Goal: Task Accomplishment & Management: Manage account settings

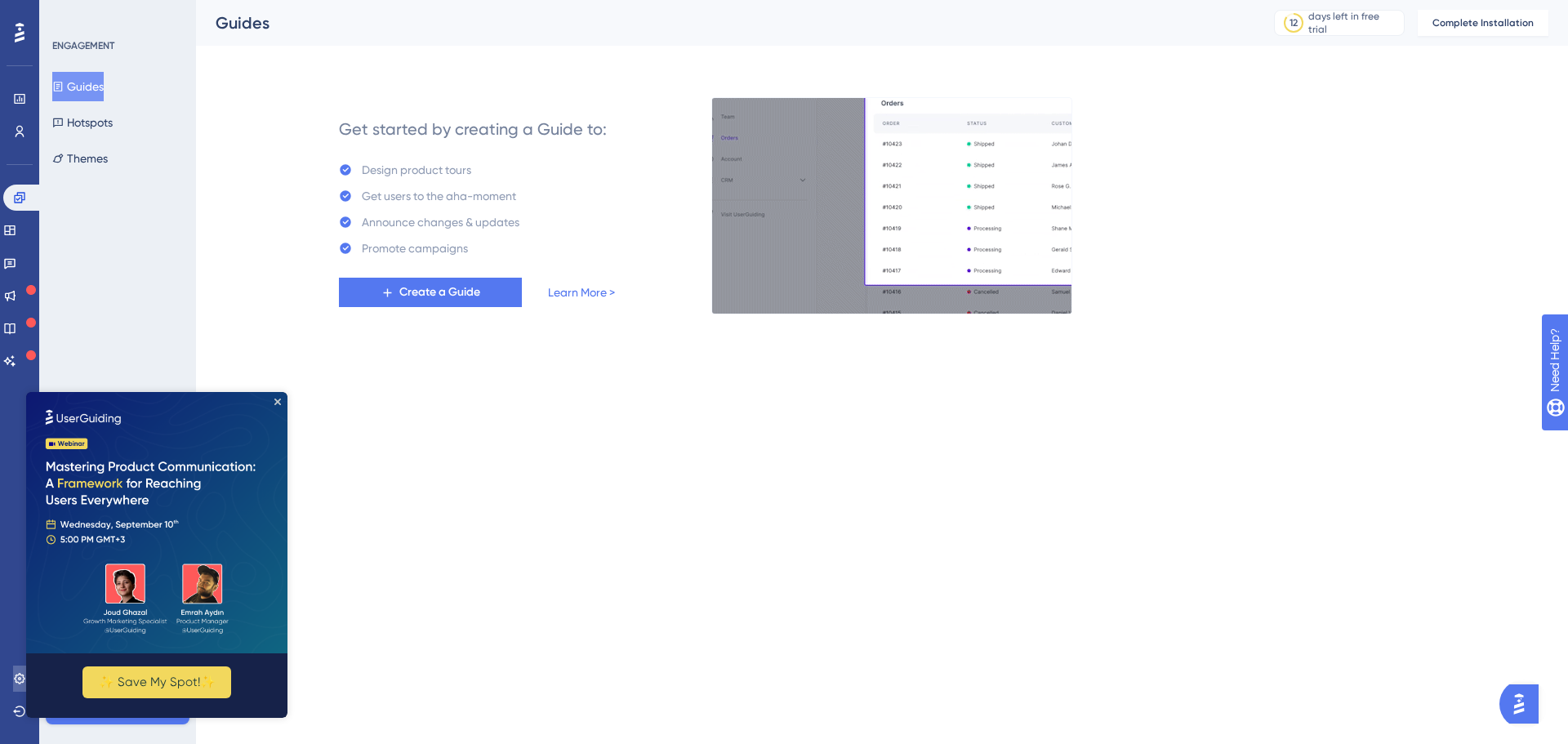
click at [15, 686] on link at bounding box center [20, 678] width 13 height 26
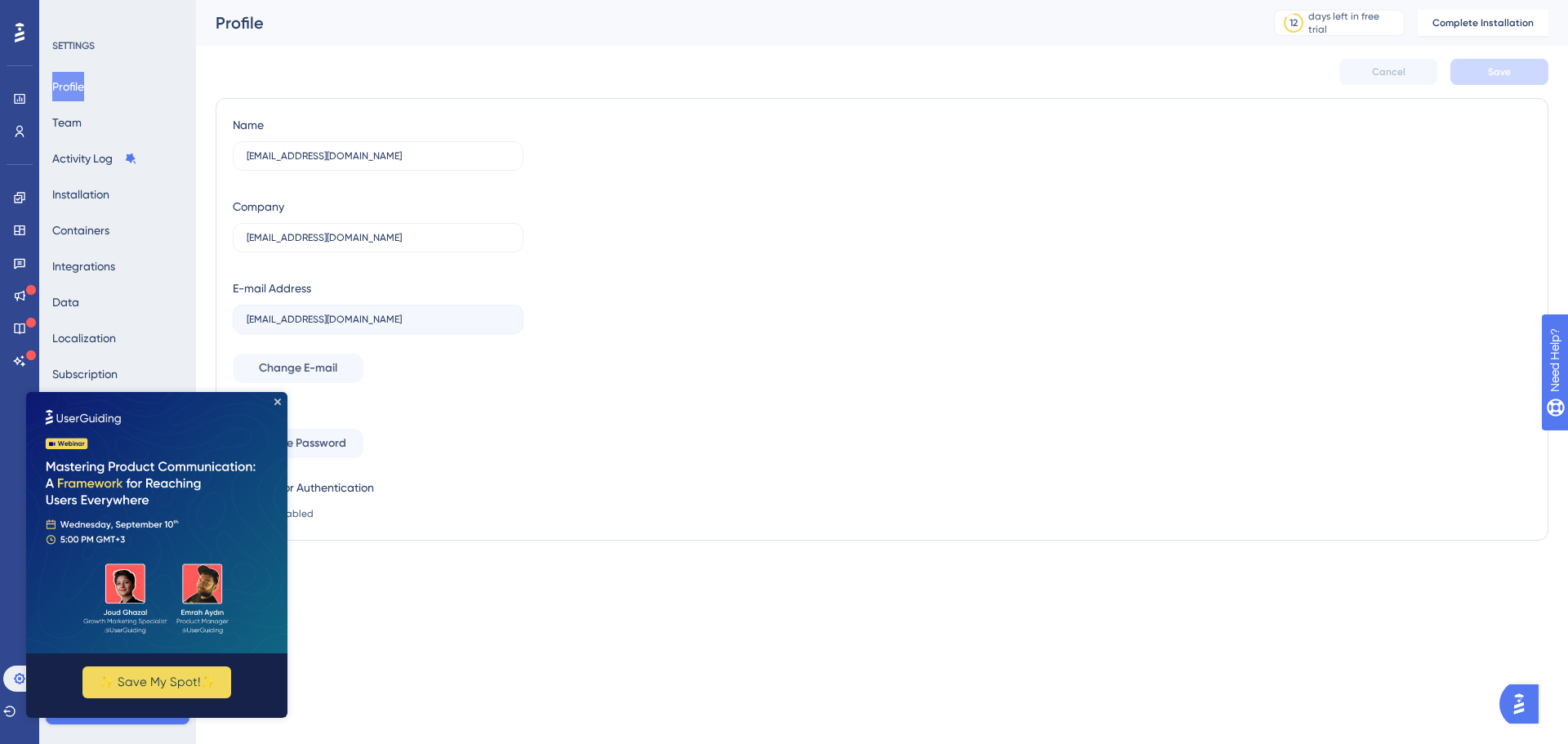
click at [274, 398] on img at bounding box center [156, 523] width 261 height 261
drag, startPoint x: 386, startPoint y: 156, endPoint x: 715, endPoint y: 78, distance: 338.1
click at [226, 155] on div "Name mewowe3801@skateru.com Company mewowe3801@skateru.com E-mail Address mewow…" at bounding box center [882, 319] width 1333 height 443
click at [1539, 18] on button "Complete Installation" at bounding box center [1483, 23] width 131 height 26
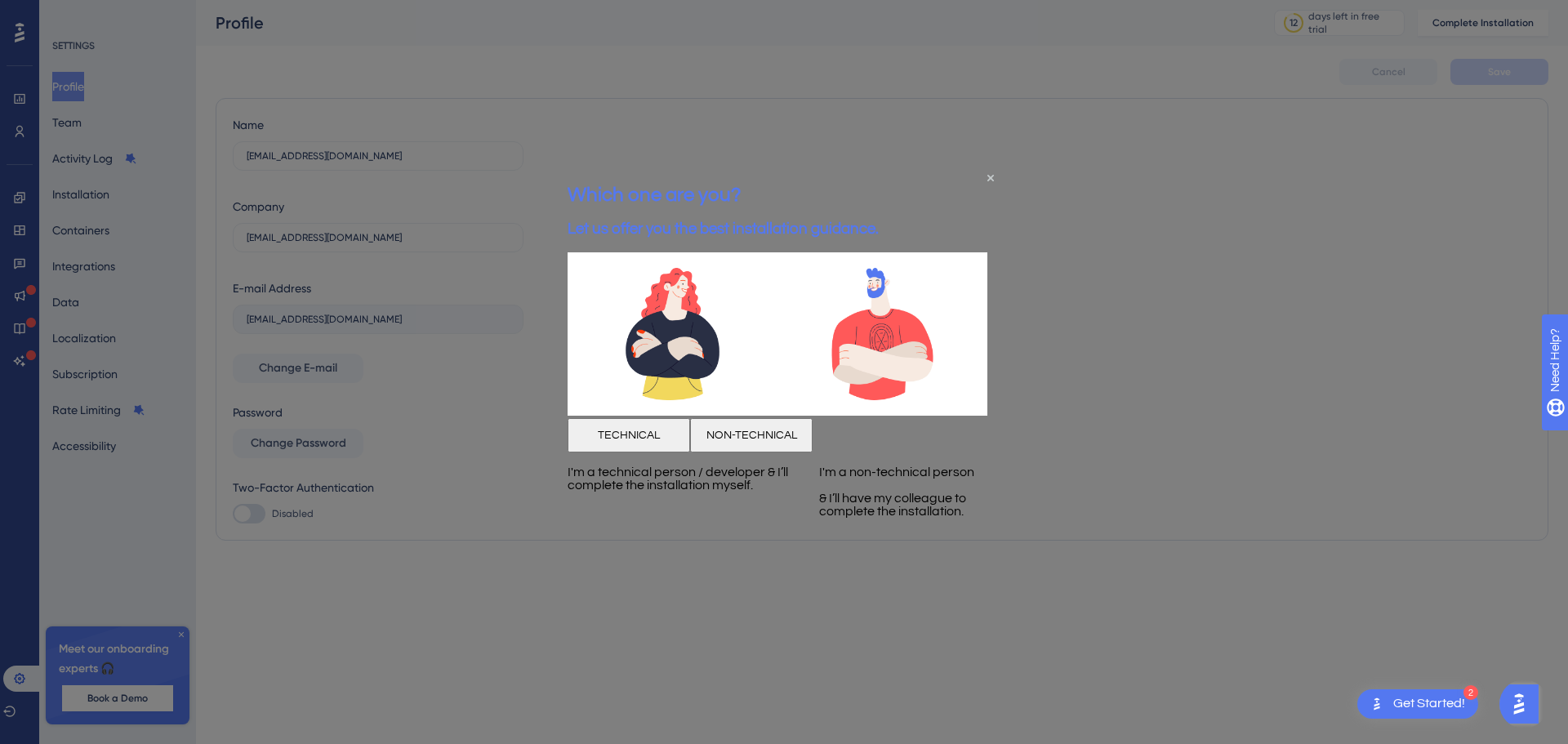
click at [690, 451] on button "TECHNICAL" at bounding box center [629, 435] width 123 height 34
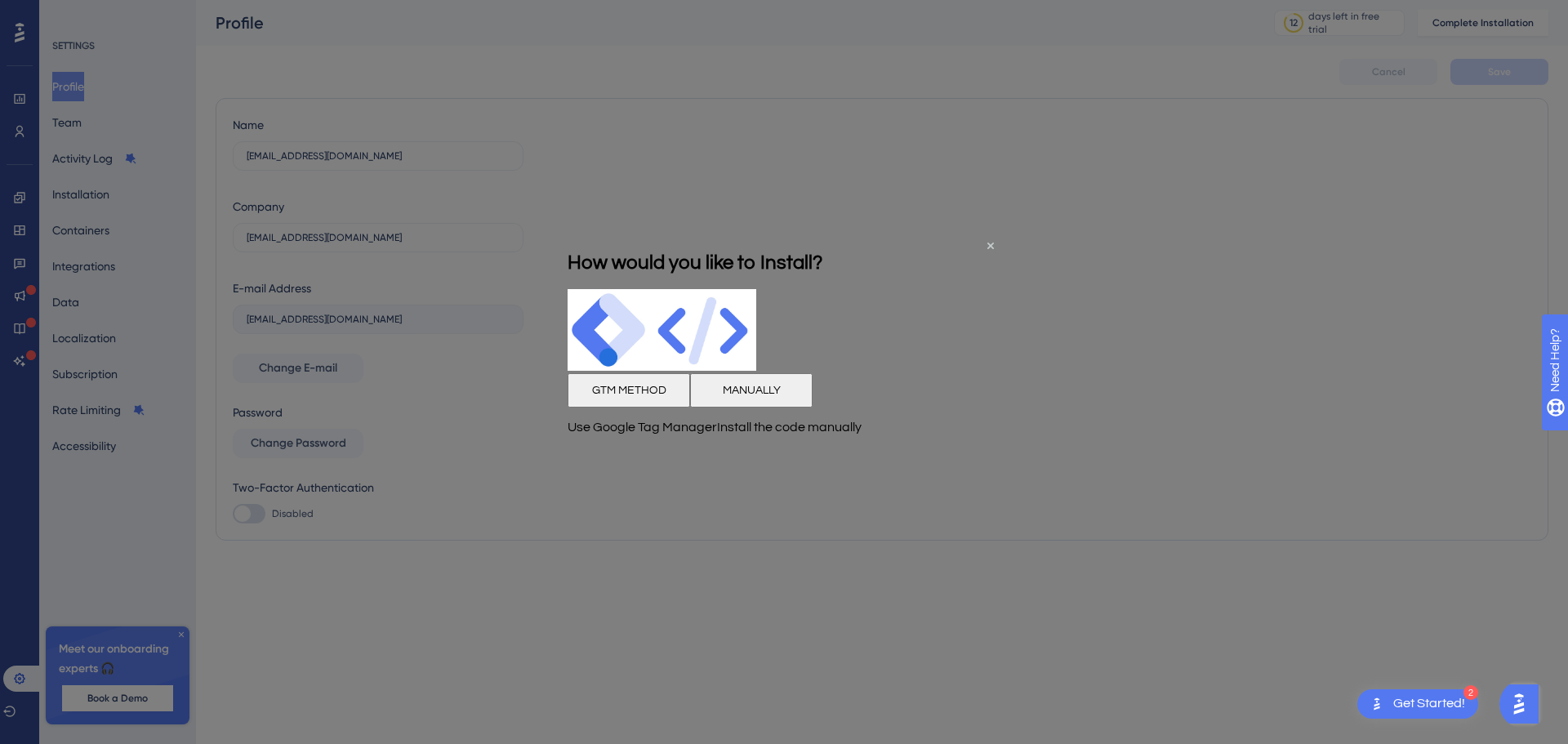
click at [813, 407] on button "MANUALLY" at bounding box center [751, 389] width 123 height 34
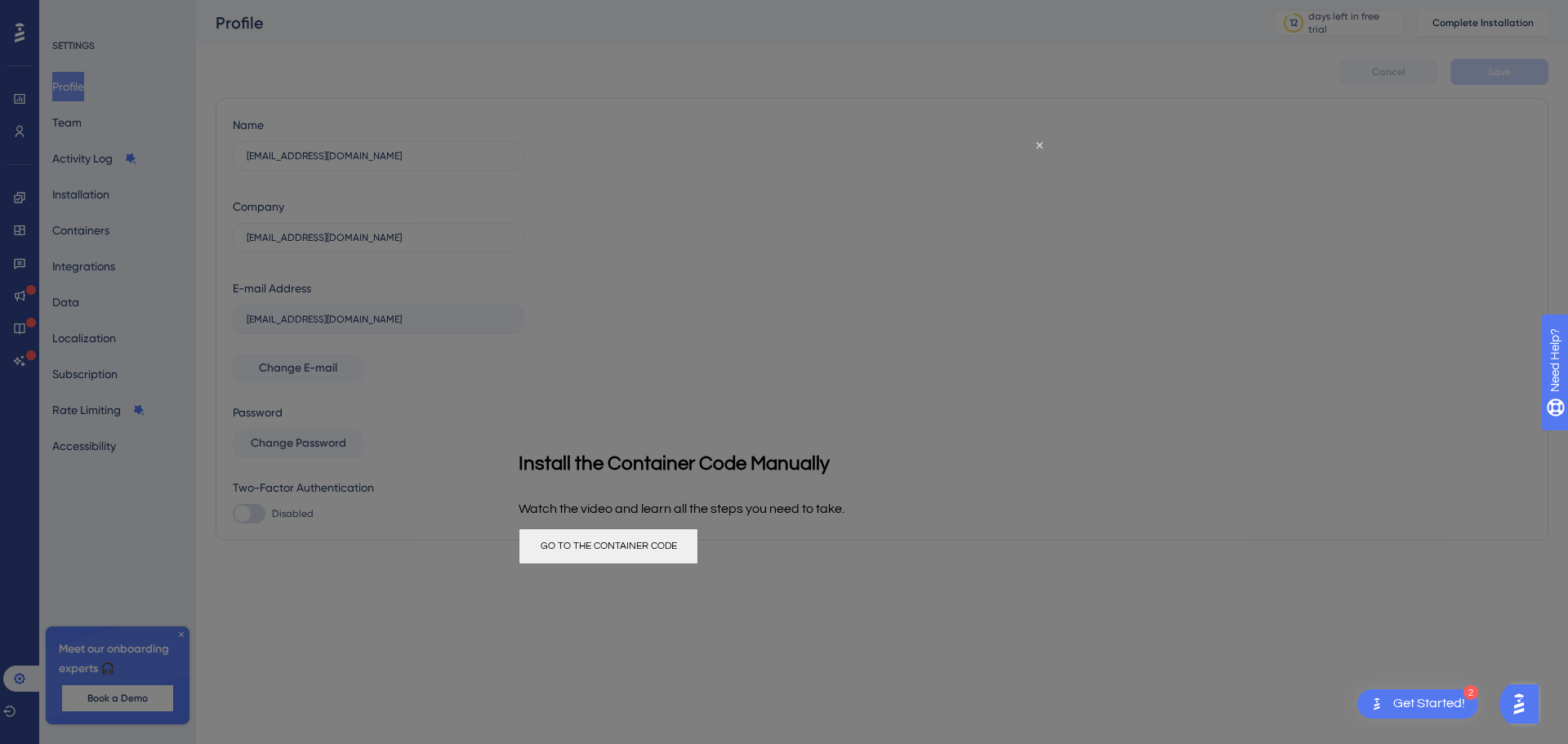
click at [698, 562] on button "GO TO THE CONTAINER CODE" at bounding box center [608, 546] width 180 height 36
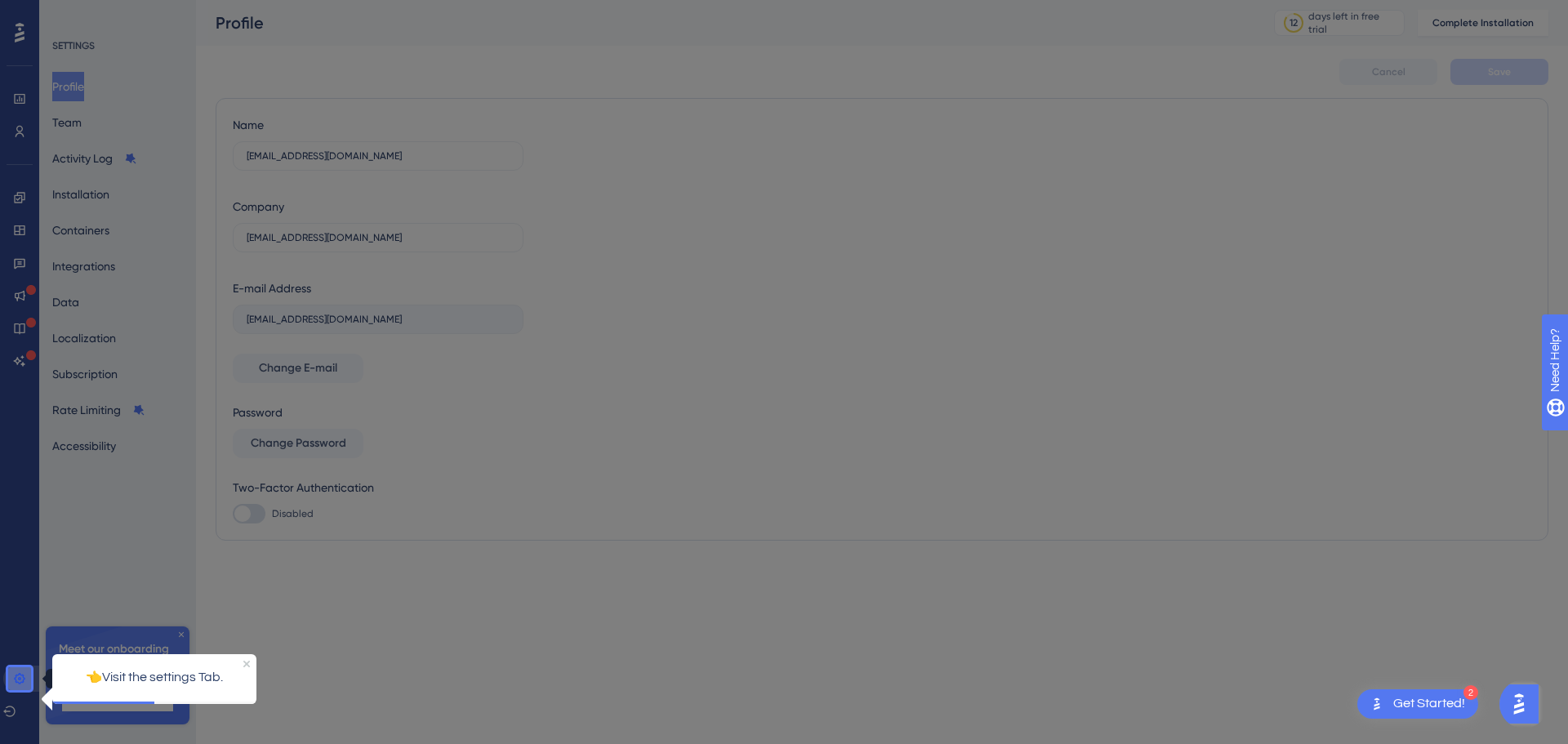
click at [14, 679] on icon at bounding box center [20, 679] width 13 height 13
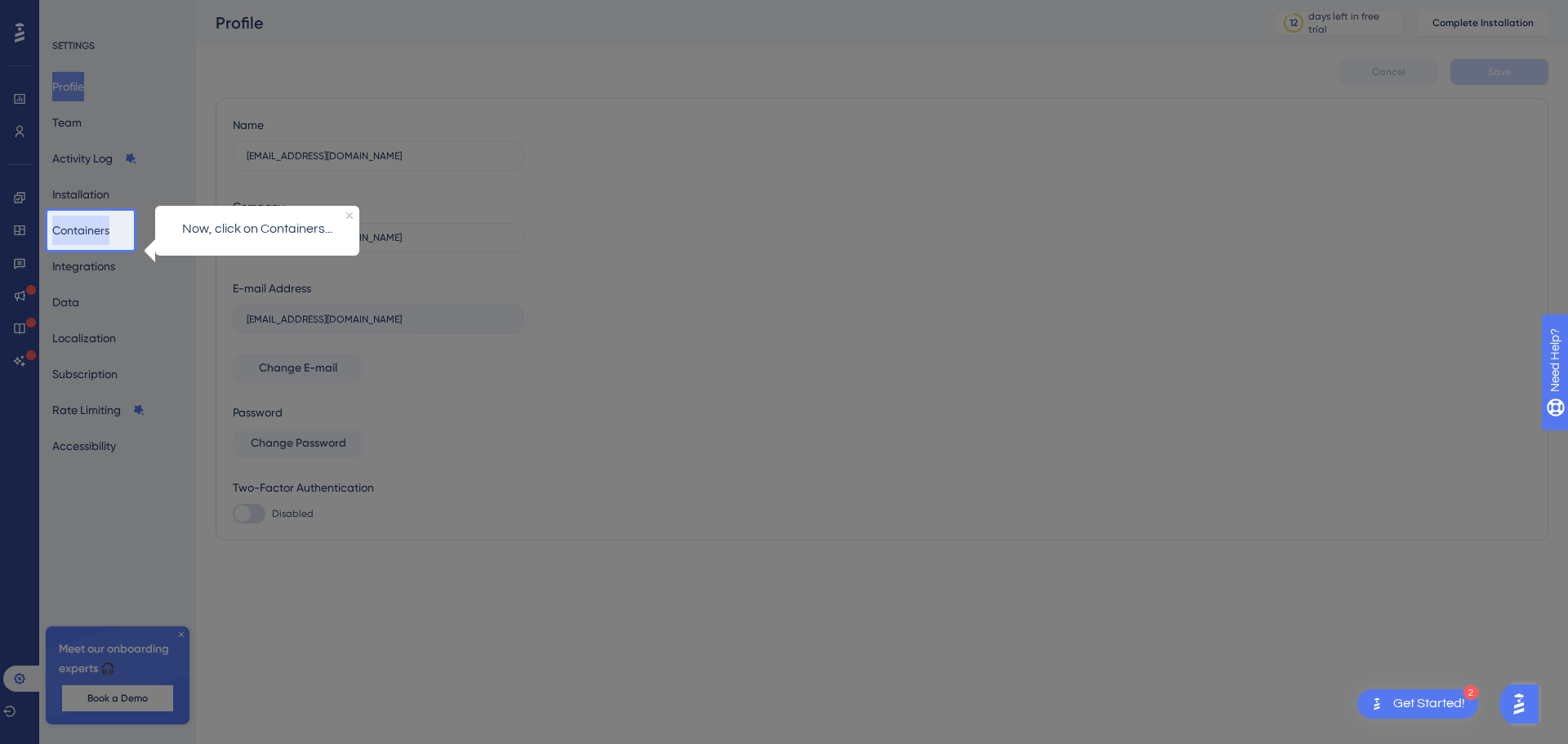
click at [109, 235] on button "Containers" at bounding box center [81, 230] width 57 height 29
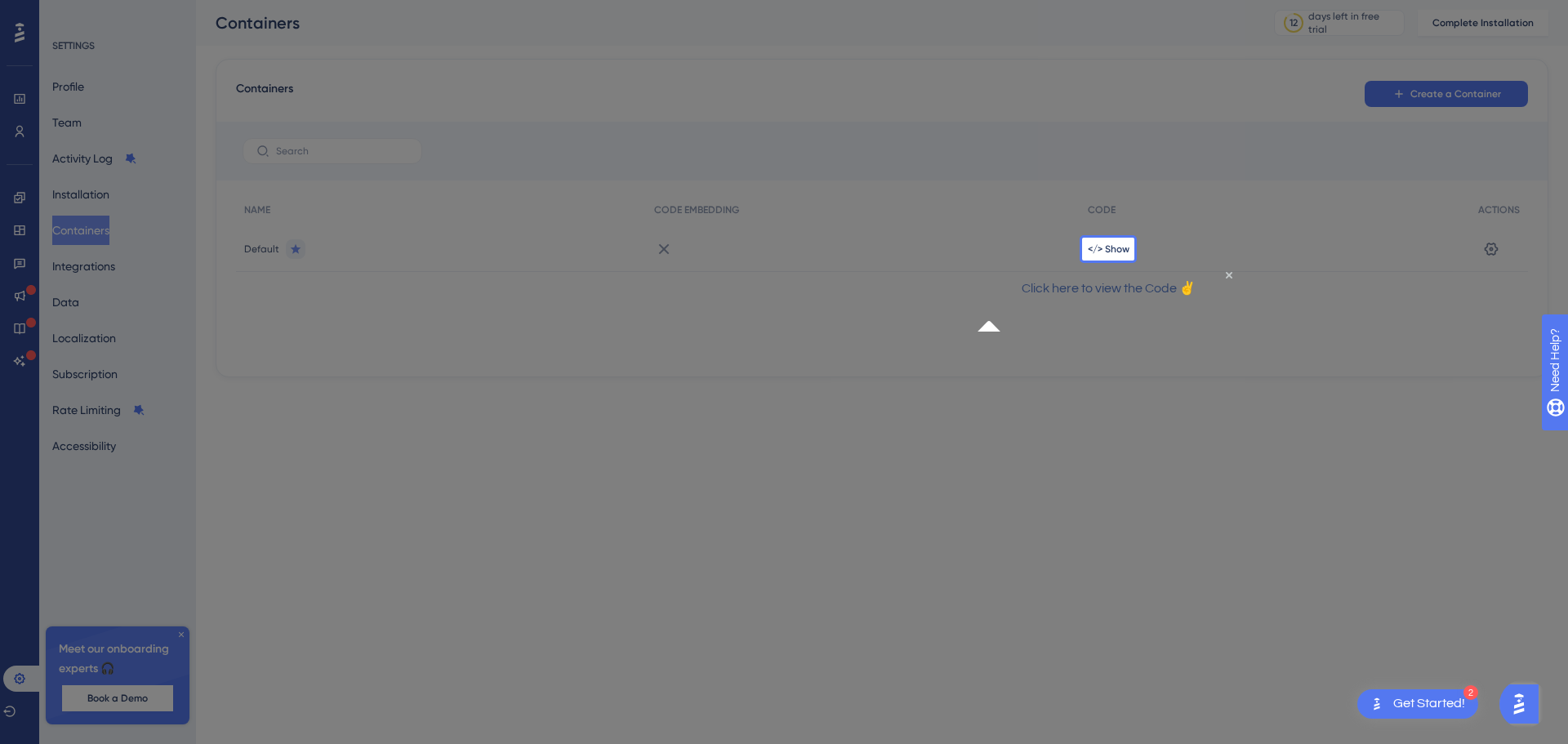
click at [1154, 299] on p "Click here to view the Code ✌" at bounding box center [1108, 288] width 235 height 21
click at [1110, 247] on span "</> Show" at bounding box center [1109, 250] width 42 height 13
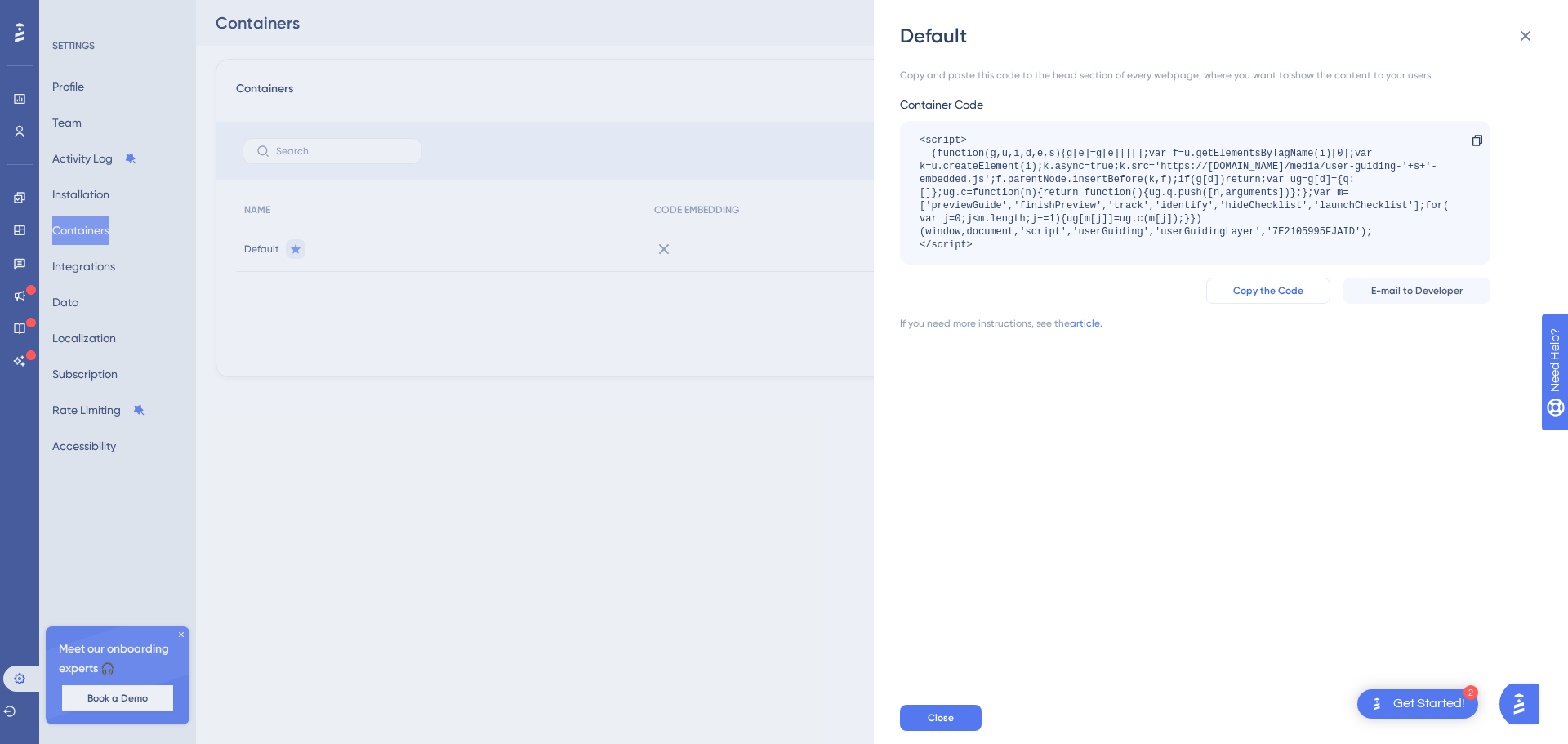
click at [1271, 296] on span "Copy the Code" at bounding box center [1269, 291] width 71 height 13
drag, startPoint x: 1520, startPoint y: 28, endPoint x: 1507, endPoint y: 31, distance: 13.3
click at [1520, 28] on icon at bounding box center [1525, 35] width 19 height 19
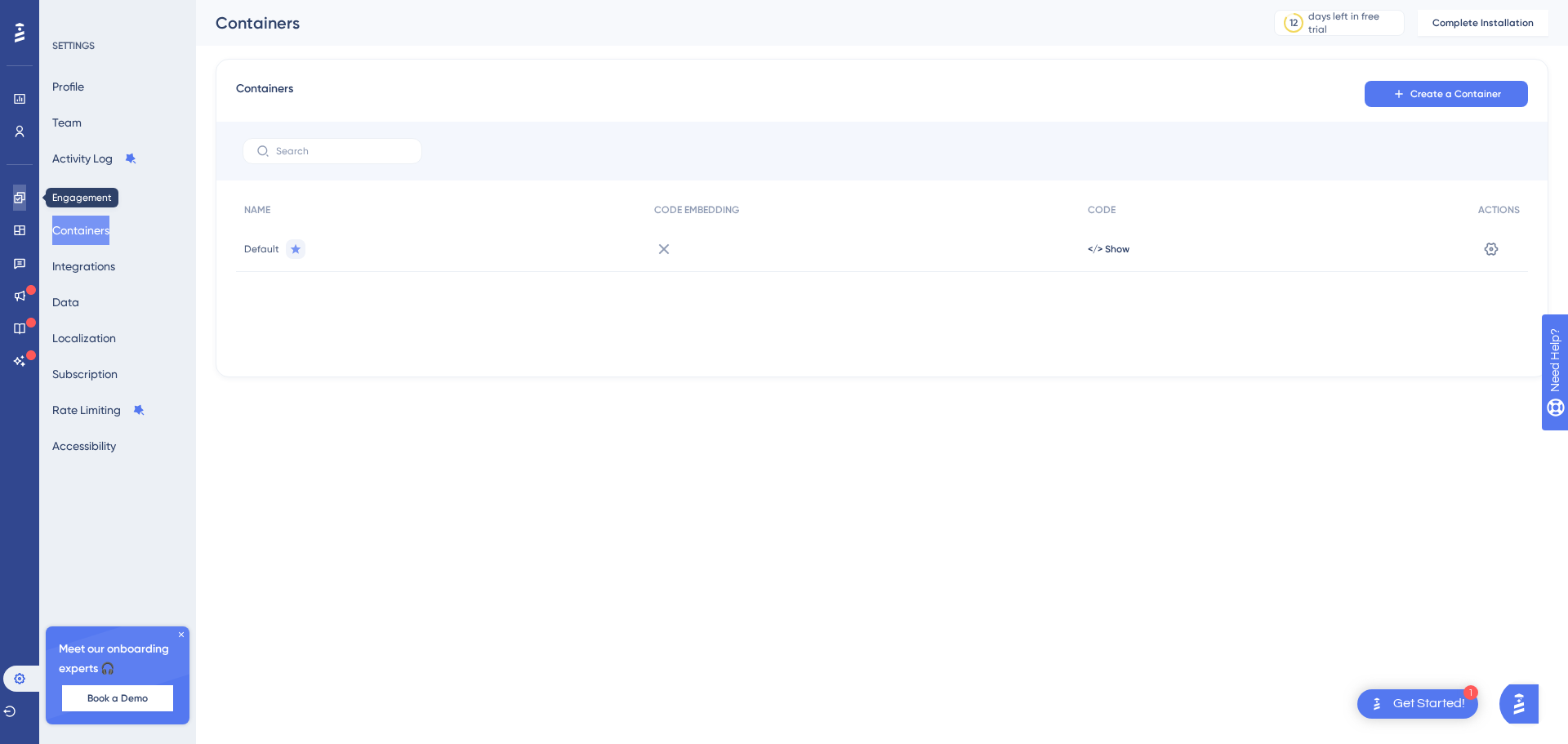
click at [26, 196] on link at bounding box center [20, 198] width 13 height 26
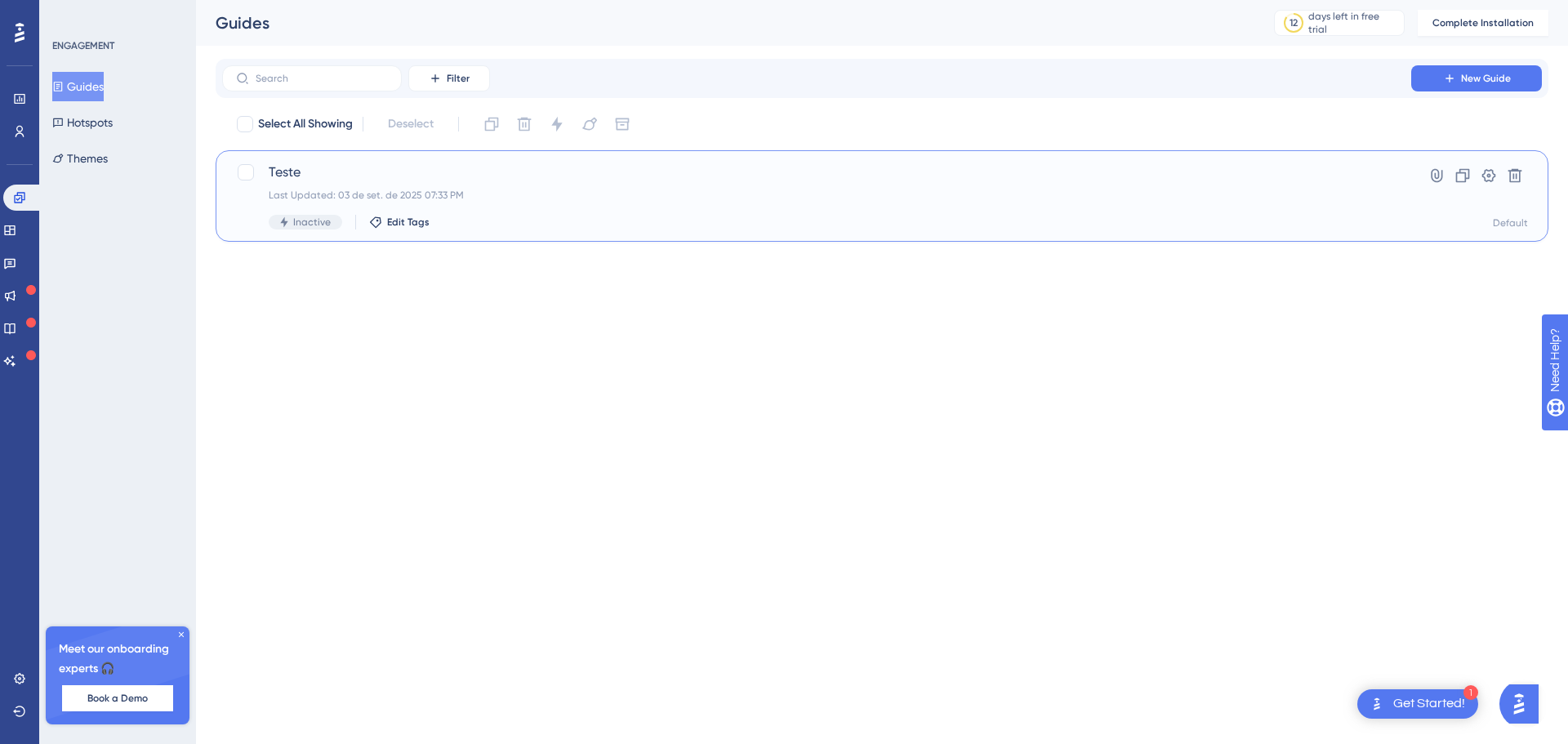
click at [526, 194] on div "Last Updated: 03 de set. de 2025 07:33 PM" at bounding box center [817, 196] width 1096 height 13
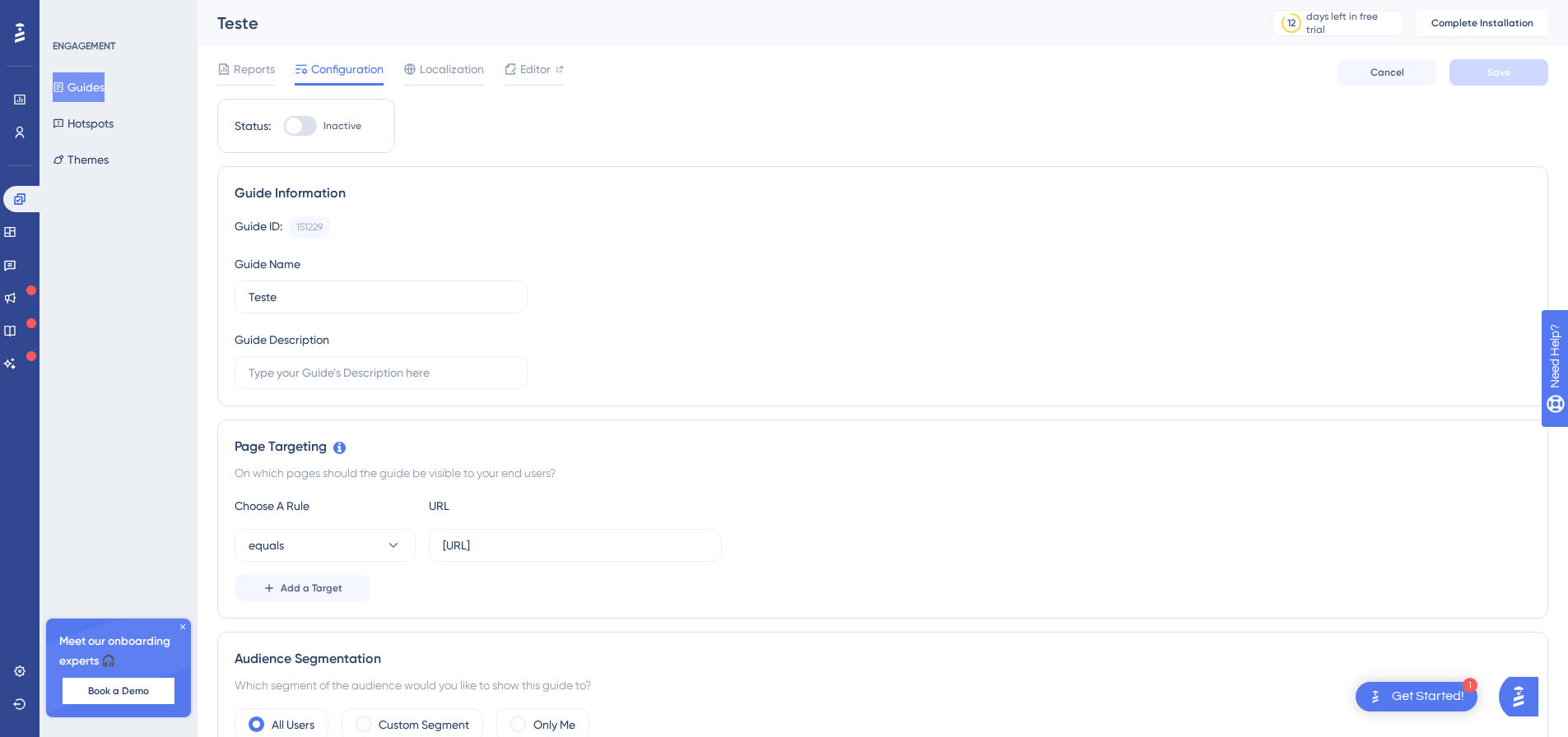
click at [306, 129] on div at bounding box center [300, 125] width 33 height 19
click at [284, 127] on input "Inactive" at bounding box center [283, 126] width 1 height 1
checkbox input "false"
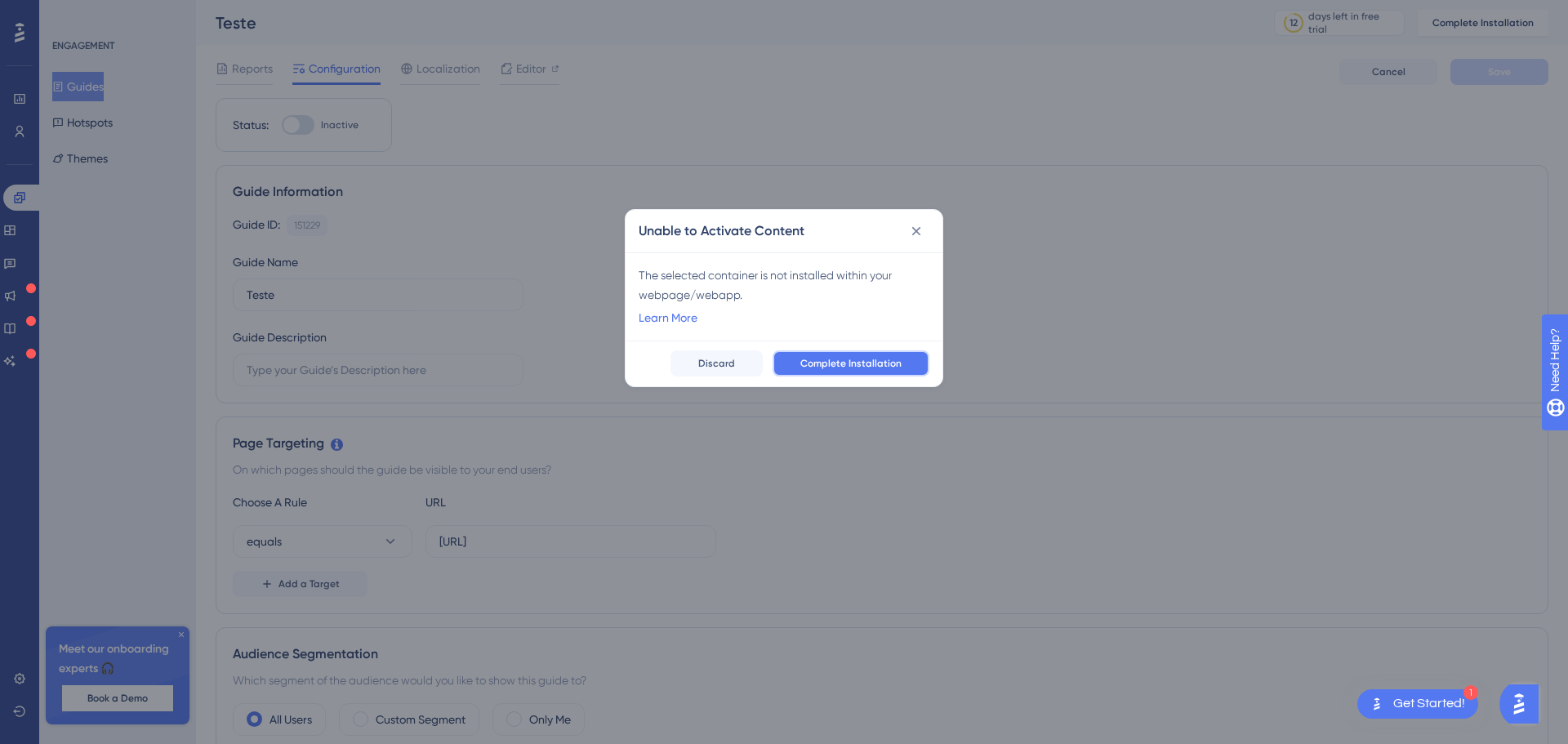
click at [853, 361] on span "Complete Installation" at bounding box center [851, 364] width 102 height 13
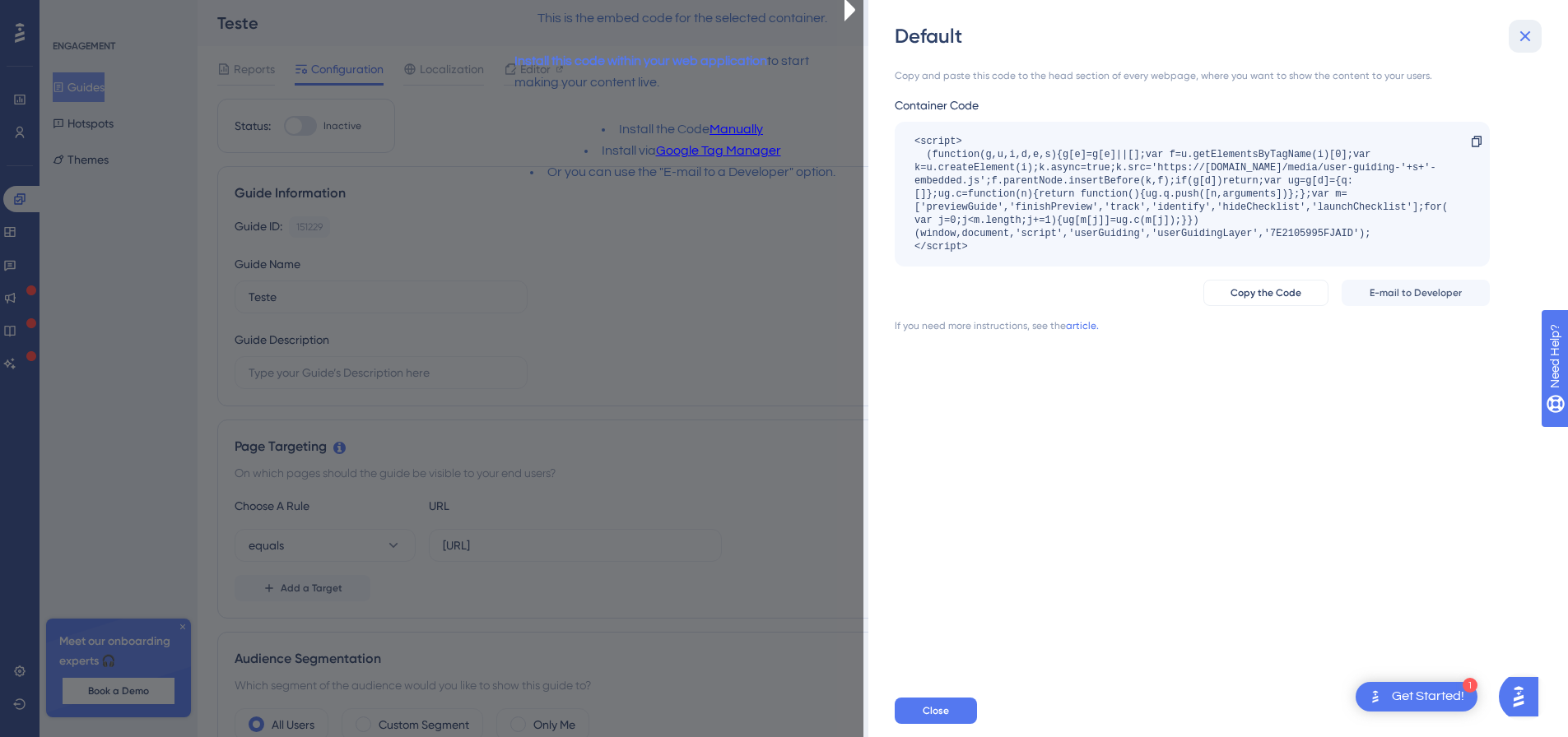
click at [1518, 32] on icon at bounding box center [1524, 36] width 19 height 19
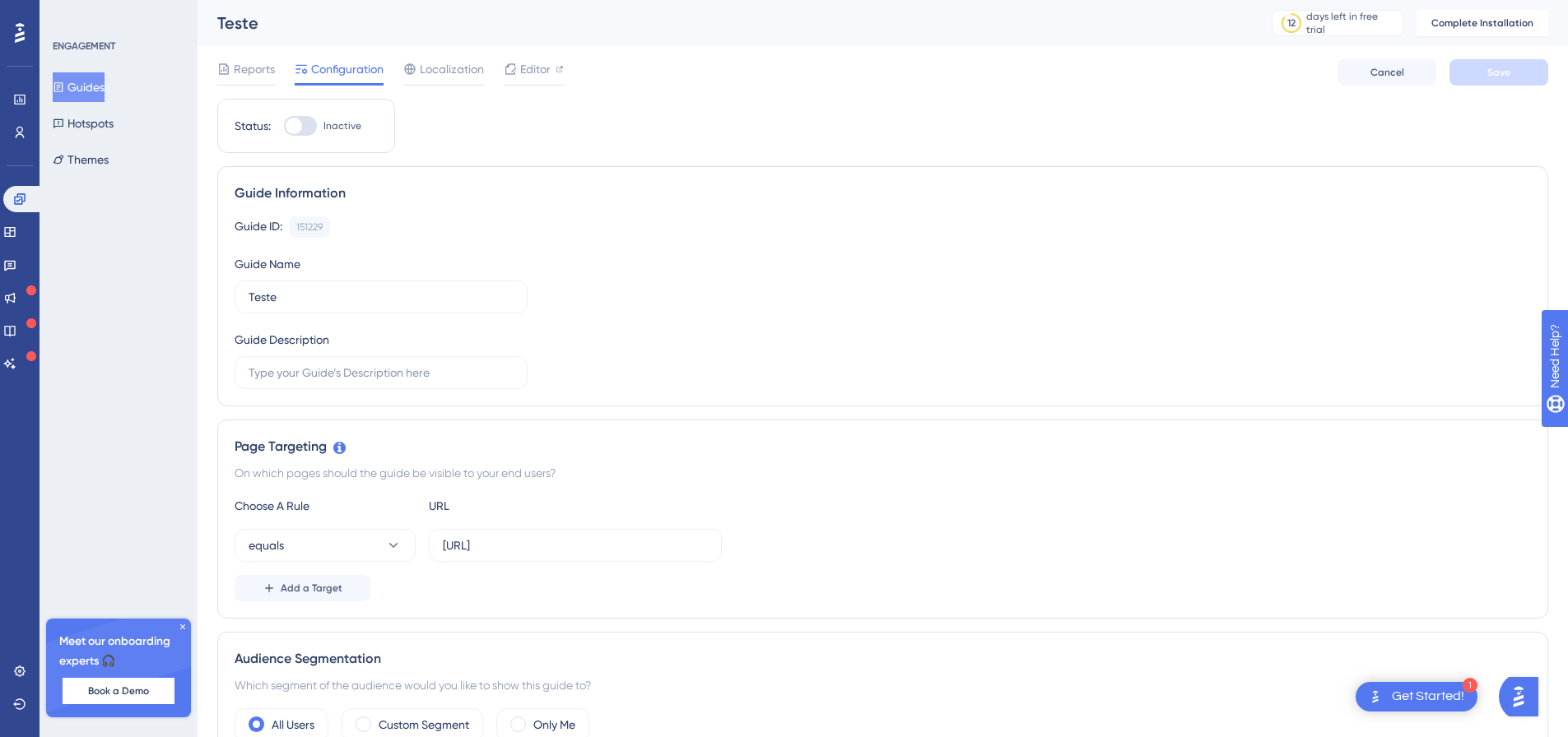
click at [752, 48] on div "Reports Configuration Localization Editor Cancel Save" at bounding box center [883, 72] width 1331 height 52
click at [309, 124] on div at bounding box center [300, 125] width 33 height 19
click at [284, 126] on input "Inactive" at bounding box center [283, 126] width 1 height 1
checkbox input "true"
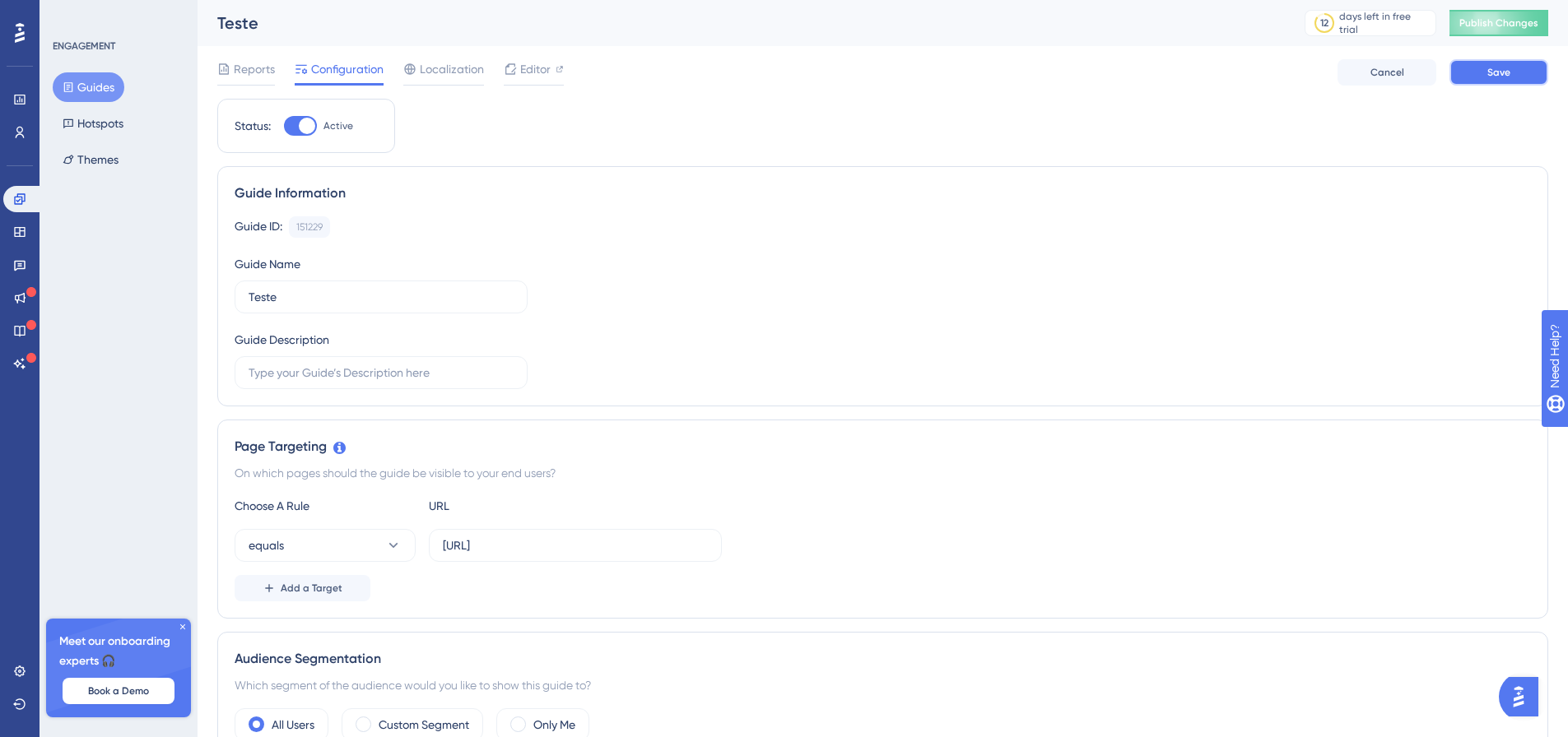
click at [1477, 74] on button "Save" at bounding box center [1499, 72] width 99 height 26
click at [516, 36] on icon at bounding box center [510, 30] width 16 height 16
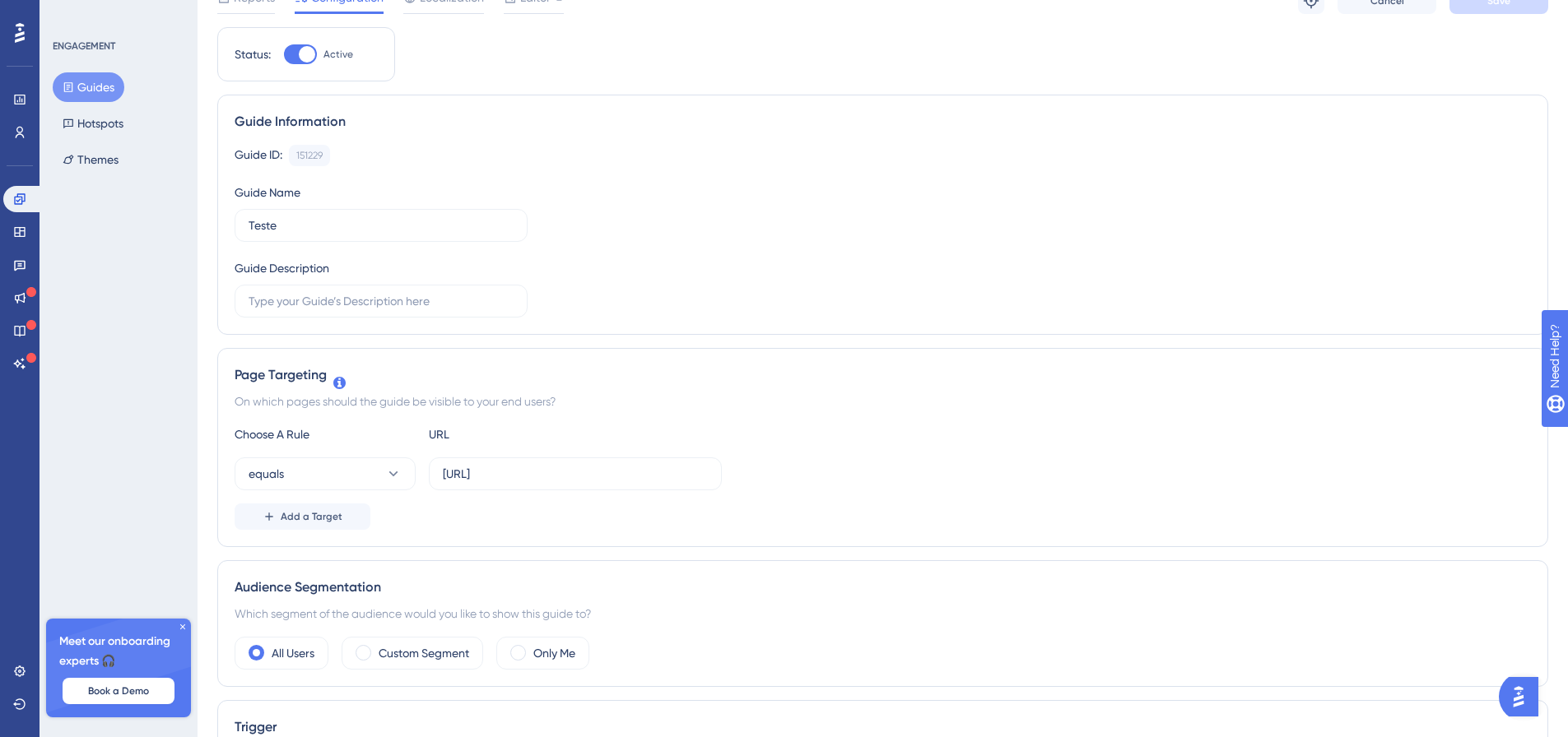
scroll to position [329, 0]
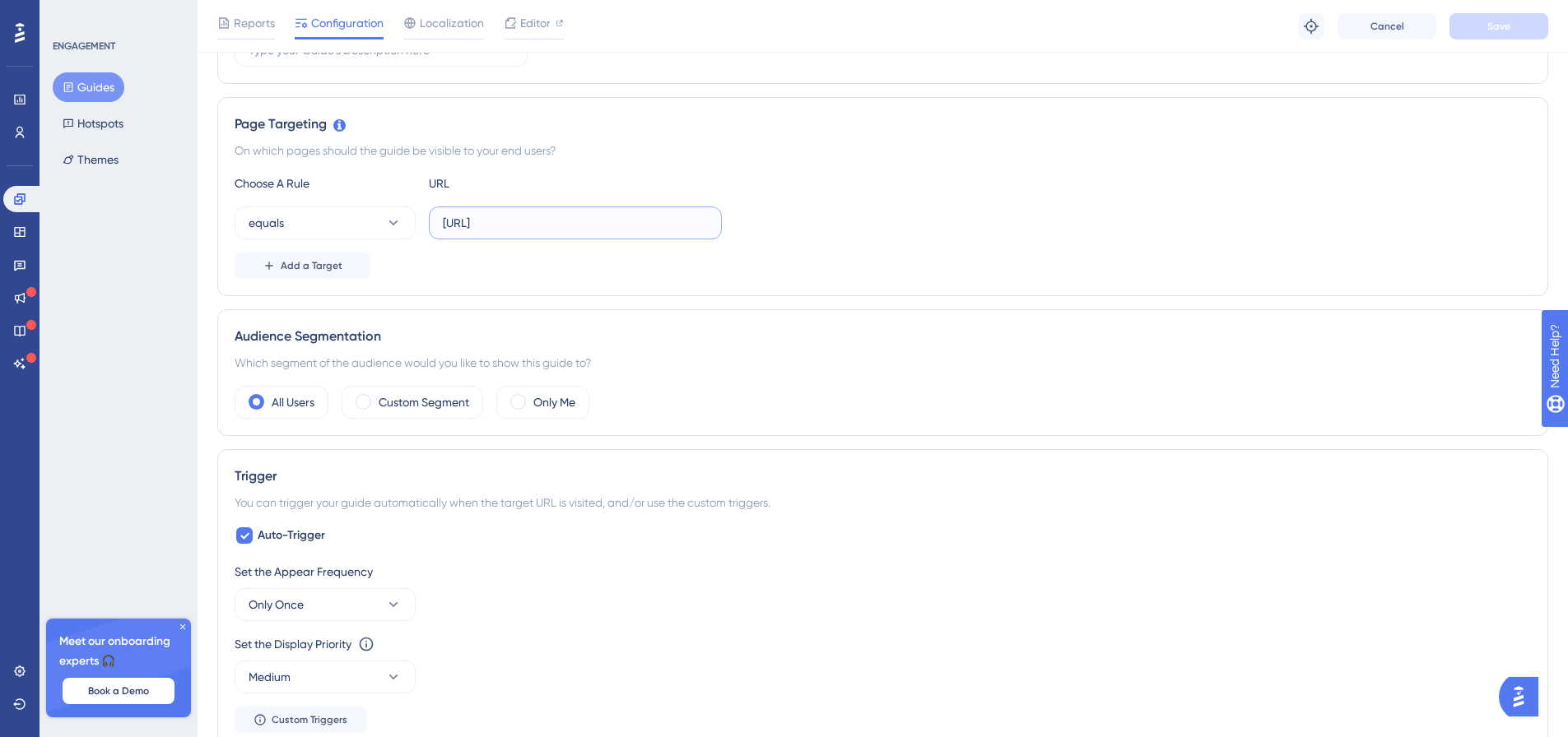
click at [671, 217] on input "[URL]" at bounding box center [575, 223] width 265 height 18
drag, startPoint x: 690, startPoint y: 225, endPoint x: 544, endPoint y: 224, distance: 146.0
click at [544, 224] on input "[URL]" at bounding box center [575, 223] width 265 height 18
click at [297, 229] on button "equals" at bounding box center [325, 223] width 181 height 33
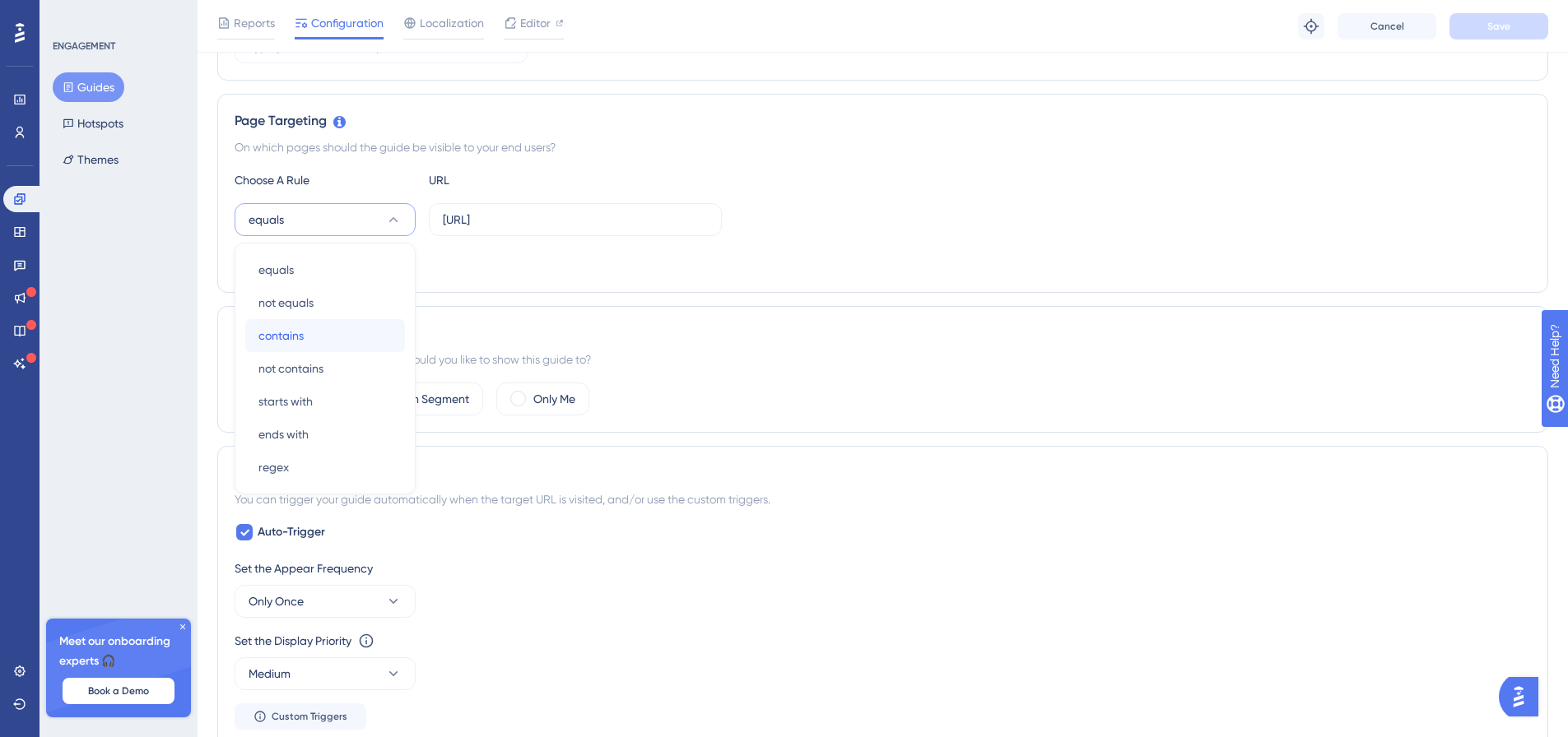
click at [317, 334] on div "contains contains" at bounding box center [324, 335] width 133 height 33
click at [355, 220] on button "contains" at bounding box center [325, 219] width 181 height 33
click at [893, 310] on div "Audience Segmentation Which segment of the audience would you like to show this…" at bounding box center [883, 370] width 1331 height 127
click at [1489, 8] on div "Reports Configuration Localization Editor Troubleshoot Cancel Save" at bounding box center [882, 26] width 1370 height 52
click at [1491, 34] on button "Save" at bounding box center [1499, 26] width 99 height 26
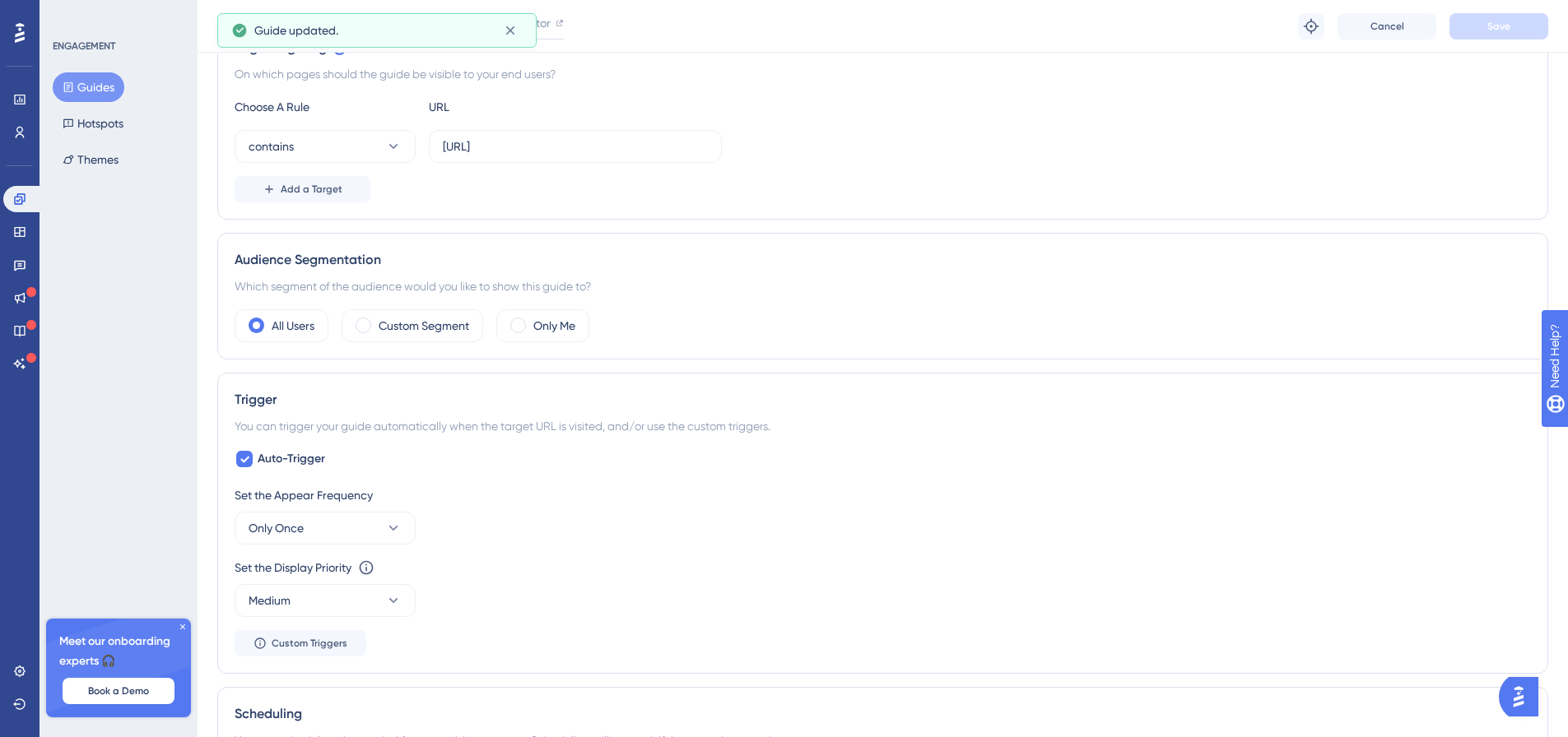
scroll to position [497, 0]
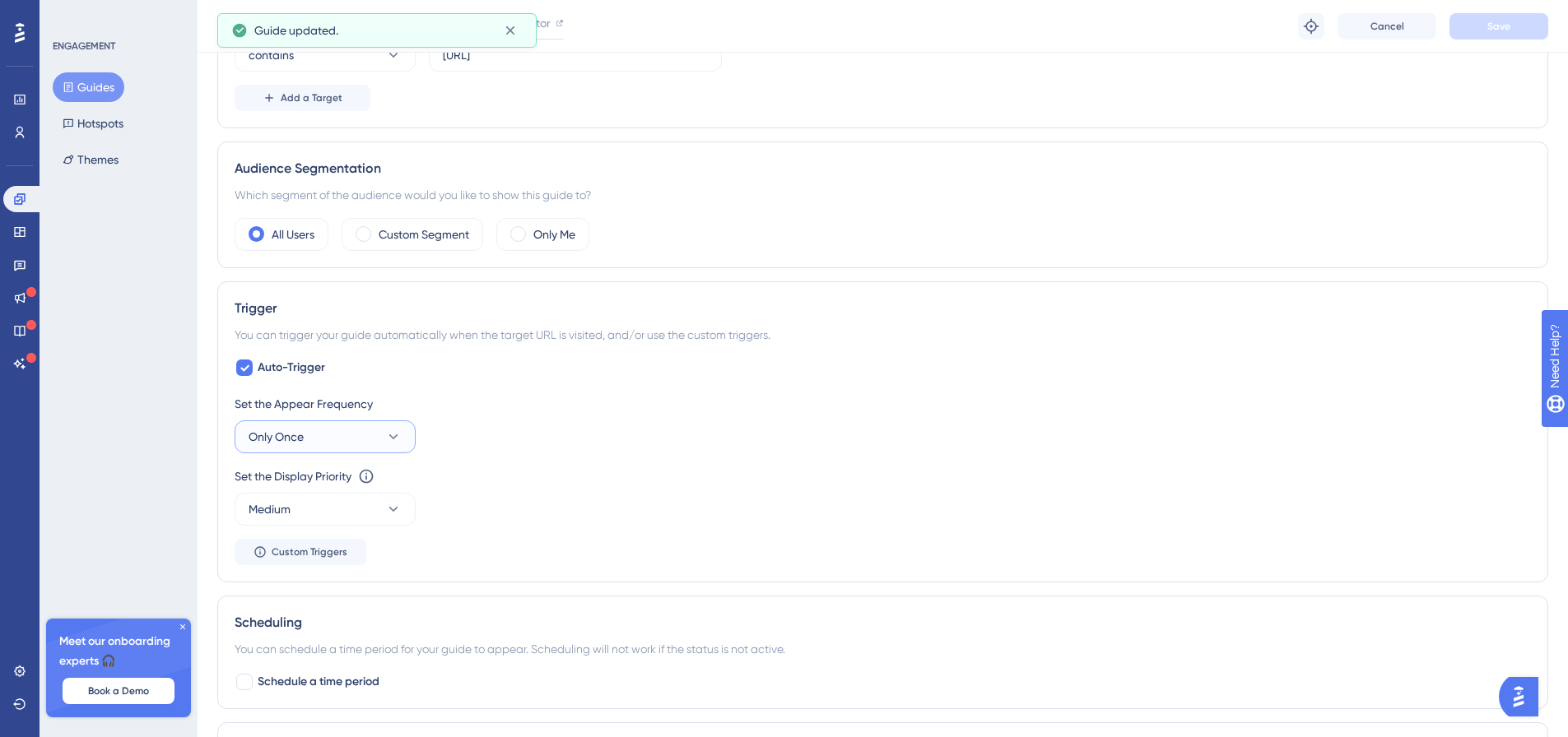
click at [331, 424] on button "Only Once" at bounding box center [325, 437] width 181 height 33
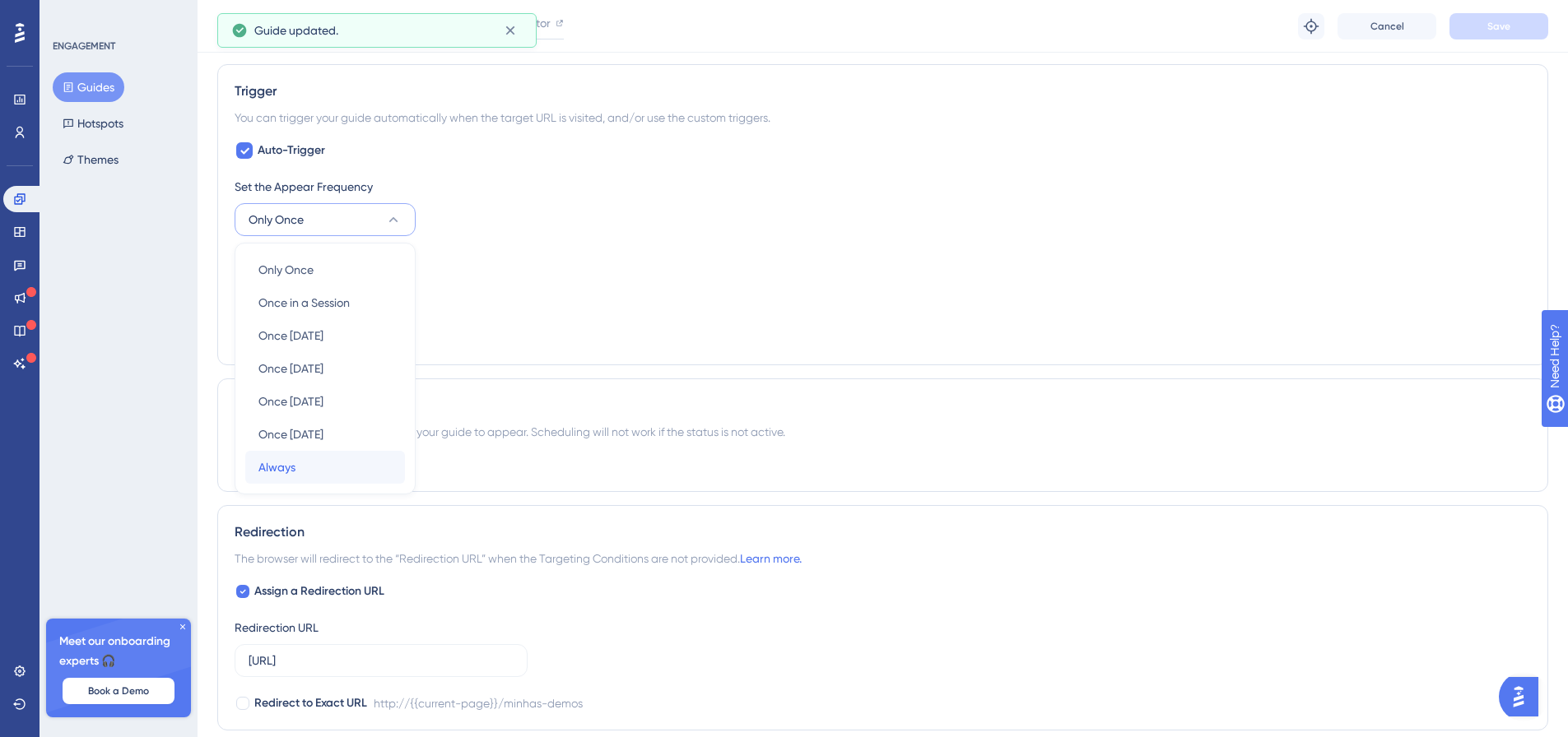
click at [310, 473] on div "Always Always" at bounding box center [324, 467] width 133 height 33
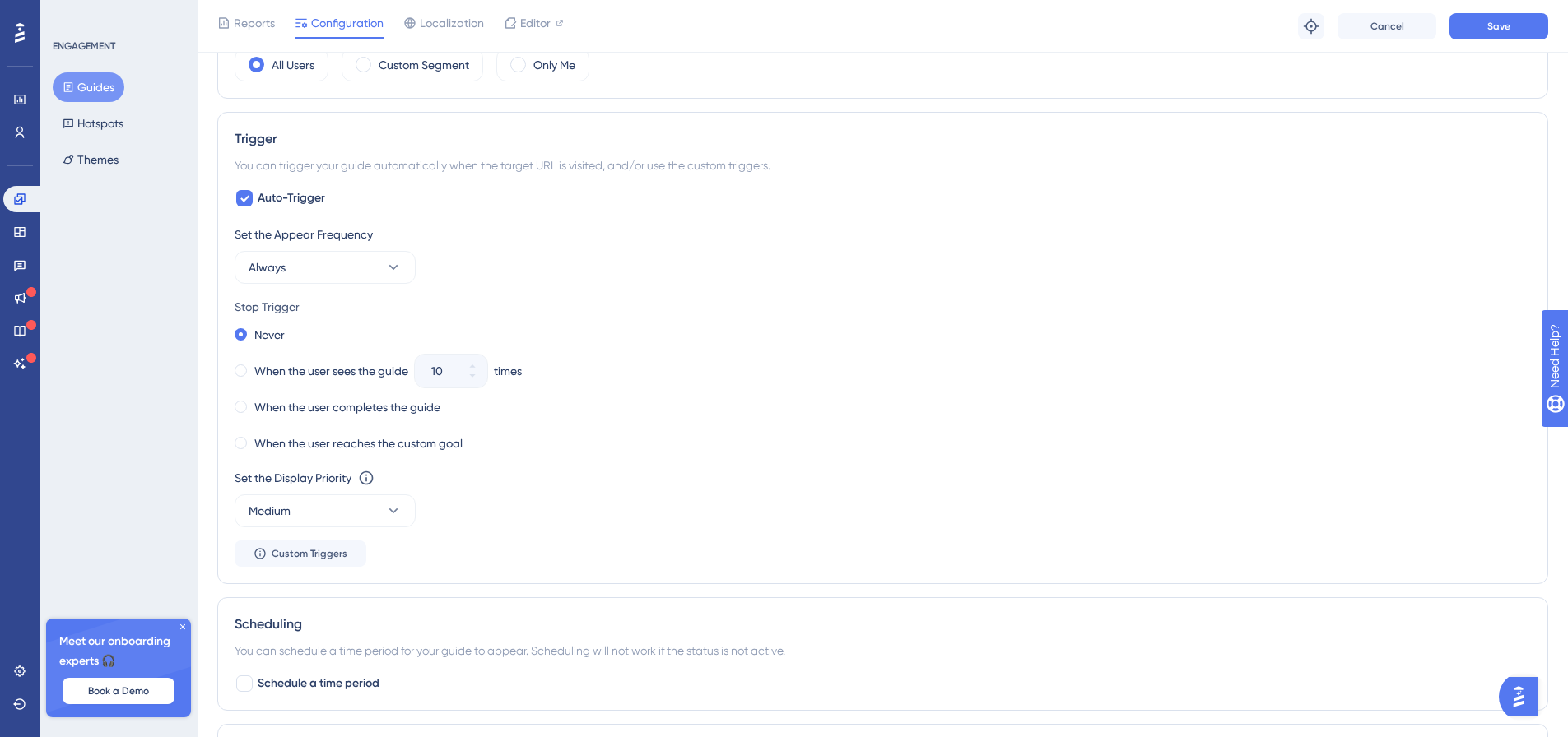
scroll to position [467, 0]
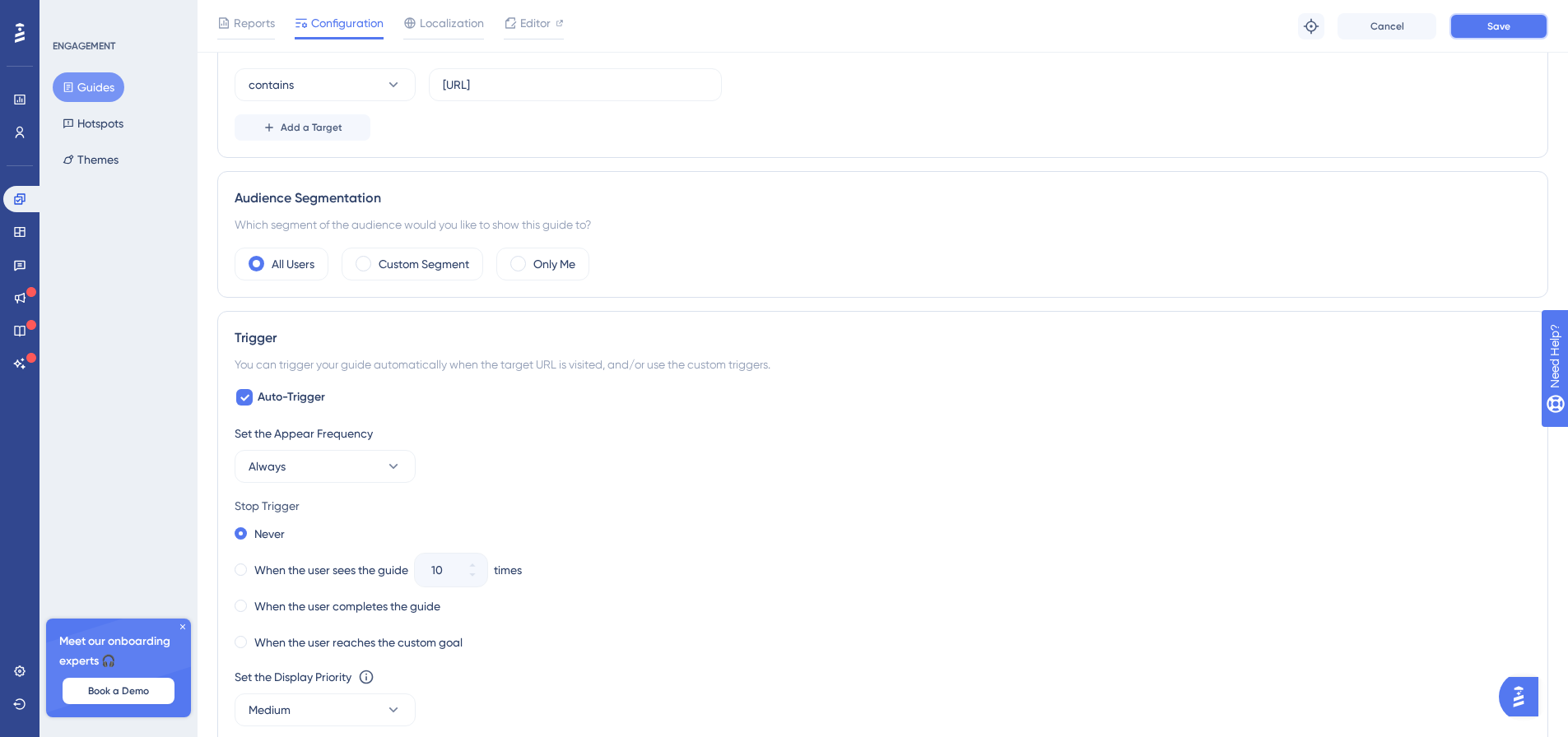
click at [1502, 17] on button "Save" at bounding box center [1499, 26] width 99 height 26
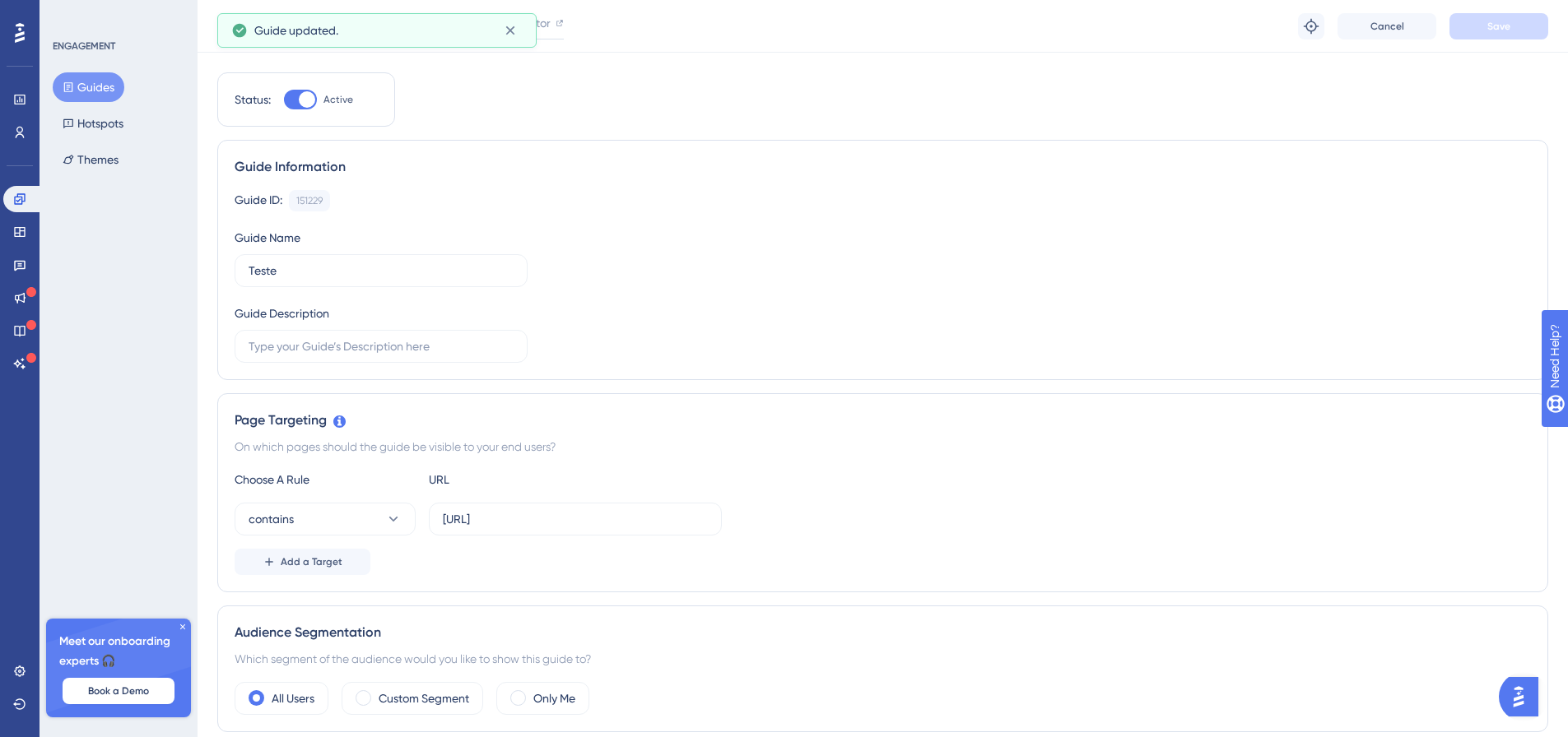
scroll to position [0, 0]
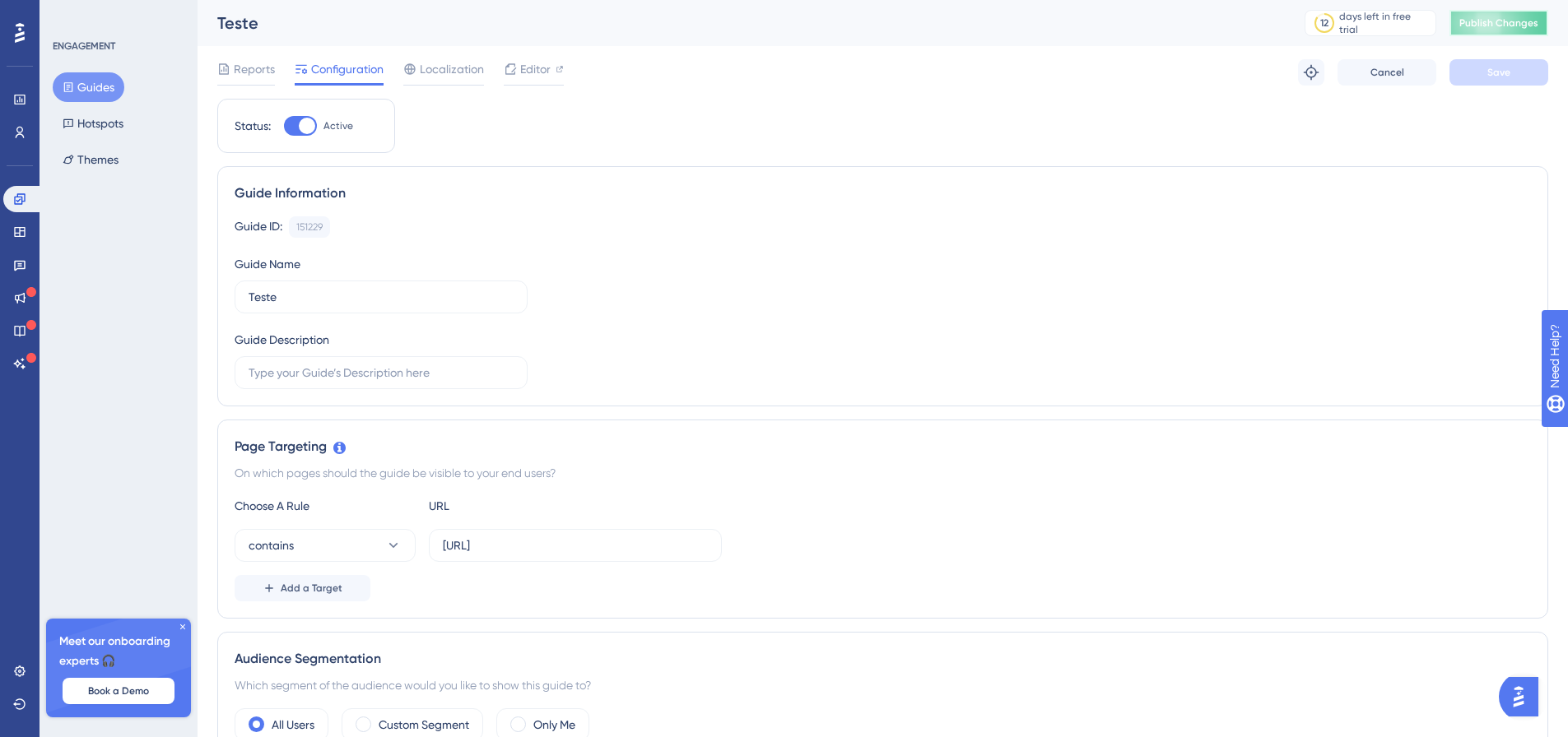
click at [1532, 30] on button "Publish Changes" at bounding box center [1499, 23] width 99 height 26
click at [525, 72] on span "Editor" at bounding box center [535, 69] width 30 height 19
click at [1507, 23] on span "Publish Changes" at bounding box center [1498, 23] width 79 height 14
click at [179, 627] on icon at bounding box center [183, 627] width 10 height 10
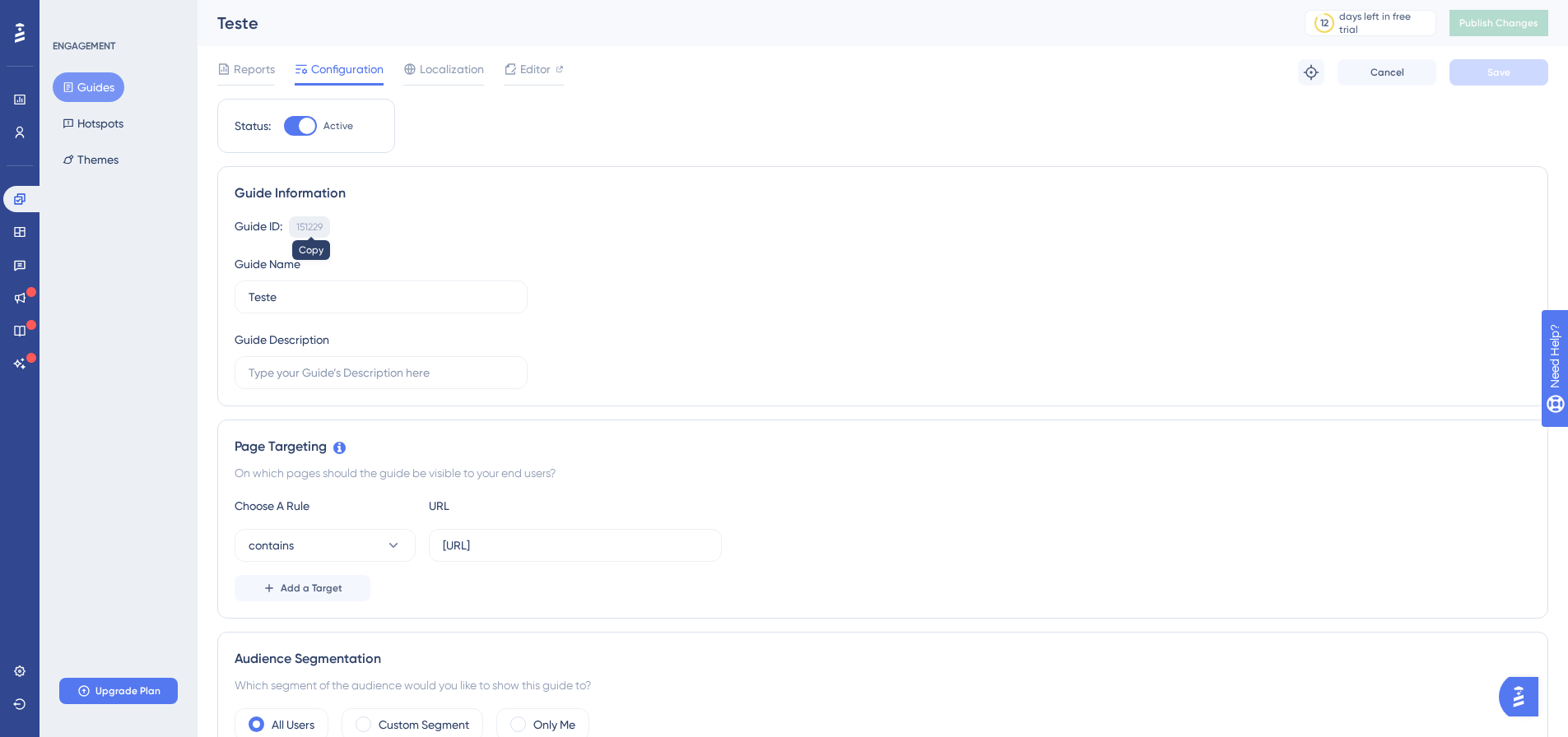
click at [318, 228] on div "151229" at bounding box center [309, 227] width 26 height 14
click at [319, 228] on div "151229" at bounding box center [309, 227] width 26 height 14
copy div "151229"
click at [389, 239] on div "Guide ID: 151229 Copy Guide Name Teste Guide Description" at bounding box center [882, 303] width 1296 height 173
click at [455, 379] on input "text" at bounding box center [381, 372] width 265 height 18
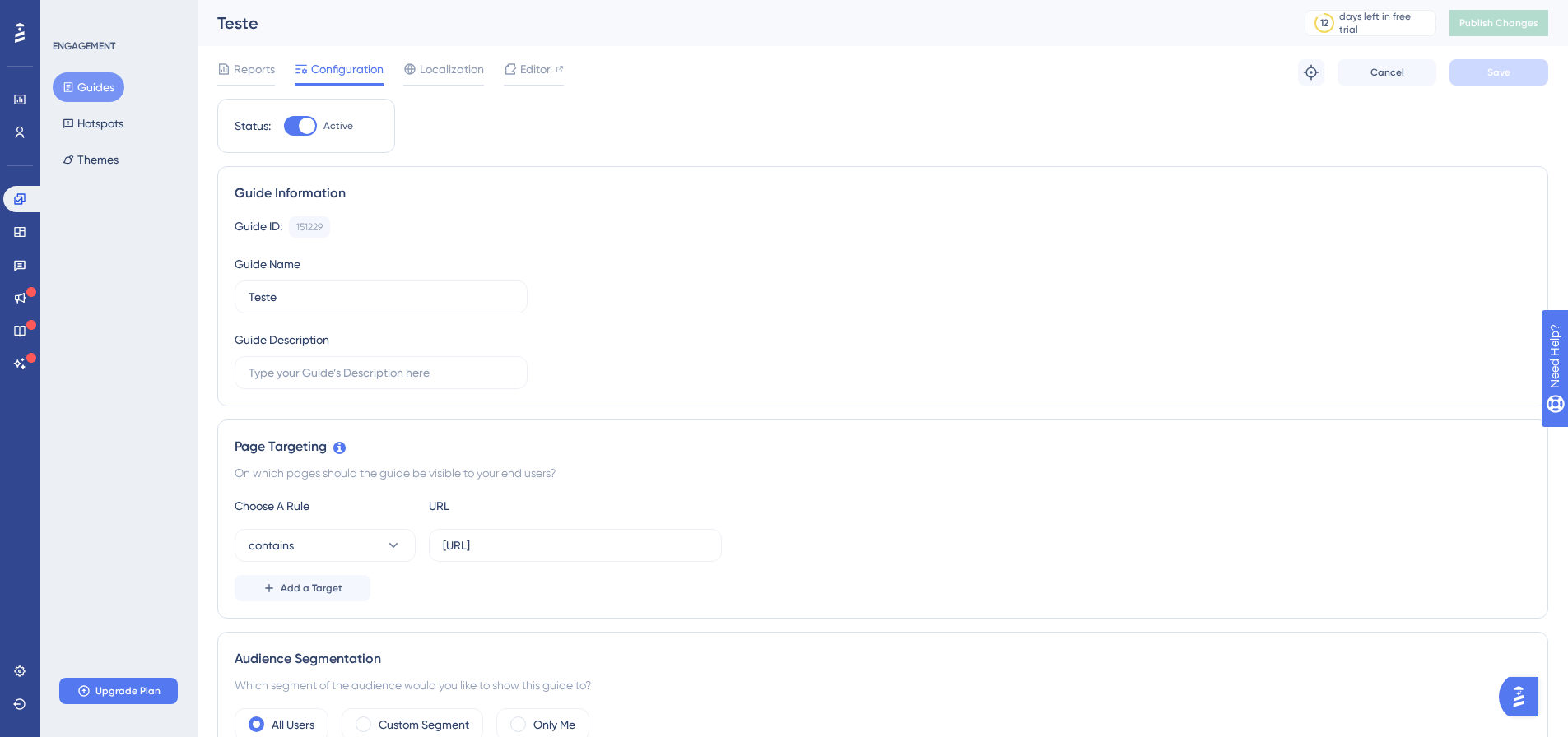
click at [701, 345] on div "Guide ID: 151229 Copy Guide Name Teste Guide Description" at bounding box center [882, 303] width 1296 height 173
